Goal: Information Seeking & Learning: Learn about a topic

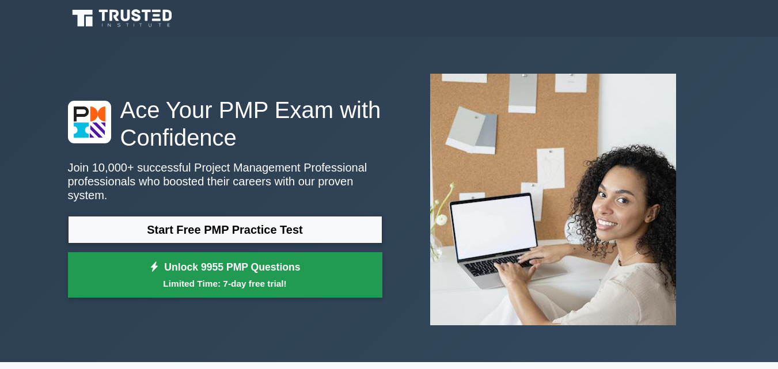
click at [289, 256] on link "Unlock 9955 PMP Questions Limited Time: 7-day free trial!" at bounding box center [225, 275] width 314 height 46
click at [152, 263] on icon at bounding box center [154, 268] width 10 height 12
click at [155, 263] on icon at bounding box center [154, 268] width 10 height 12
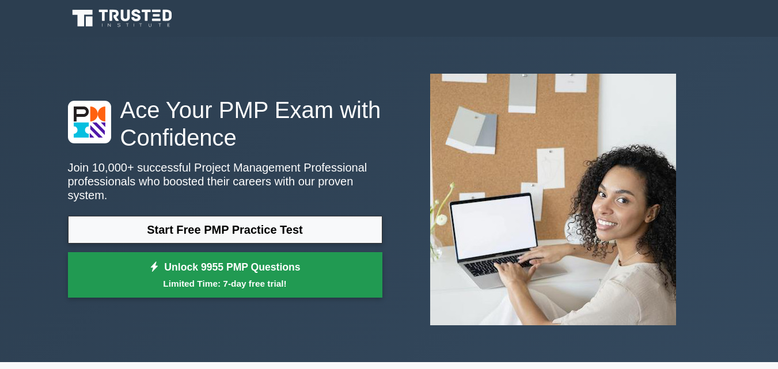
click at [155, 263] on icon at bounding box center [154, 268] width 10 height 12
click at [203, 277] on small "Limited Time: 7-day free trial!" at bounding box center [225, 283] width 286 height 13
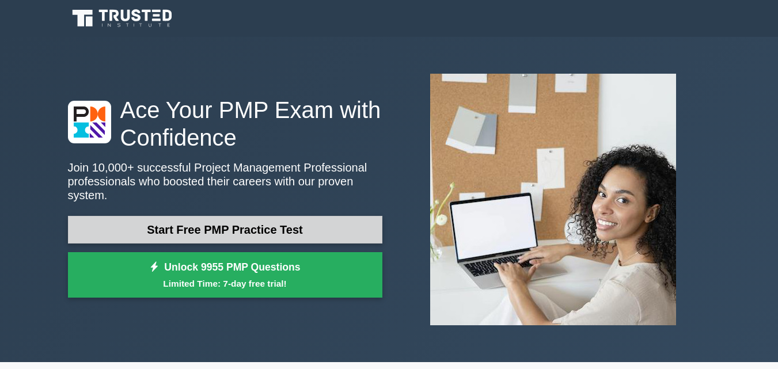
click at [289, 229] on link "Start Free PMP Practice Test" at bounding box center [225, 230] width 314 height 28
